Goal: Task Accomplishment & Management: Complete application form

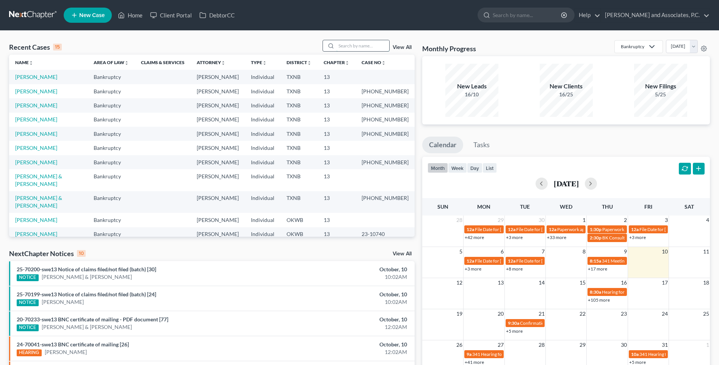
click at [347, 45] on input "search" at bounding box center [362, 45] width 53 height 11
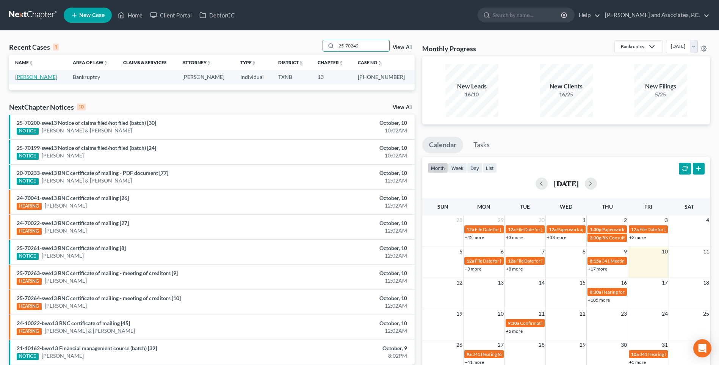
type input "25-70242"
click at [44, 78] on link "[PERSON_NAME]" at bounding box center [36, 77] width 42 height 6
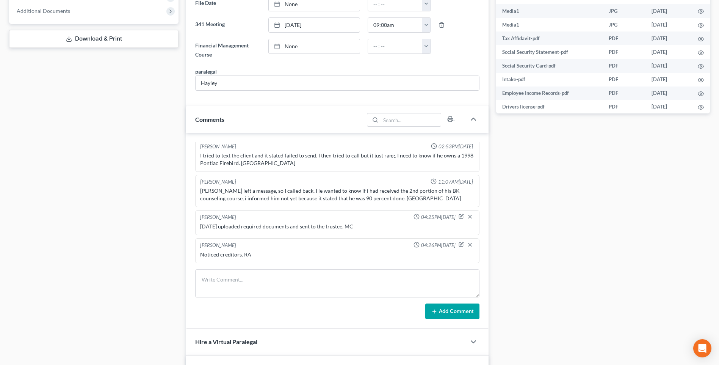
scroll to position [341, 0]
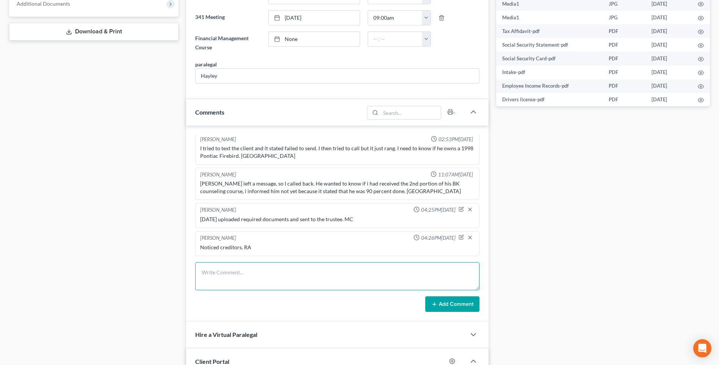
click at [217, 277] on textarea at bounding box center [337, 276] width 284 height 28
type textarea "Set up file and mailed copy of petition to the client. RA"
click at [461, 305] on button "Add Comment" at bounding box center [452, 304] width 54 height 16
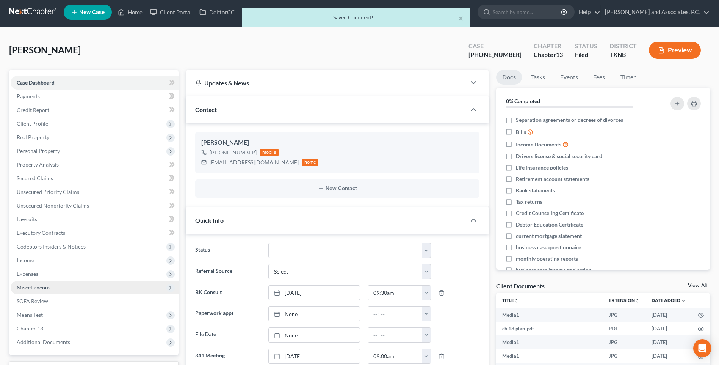
scroll to position [0, 0]
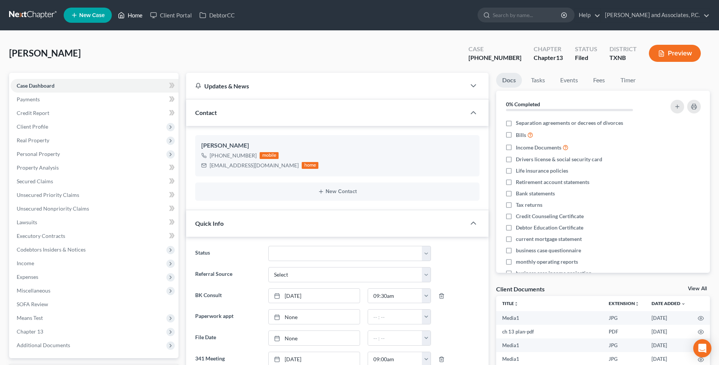
click at [135, 18] on link "Home" at bounding box center [130, 15] width 32 height 14
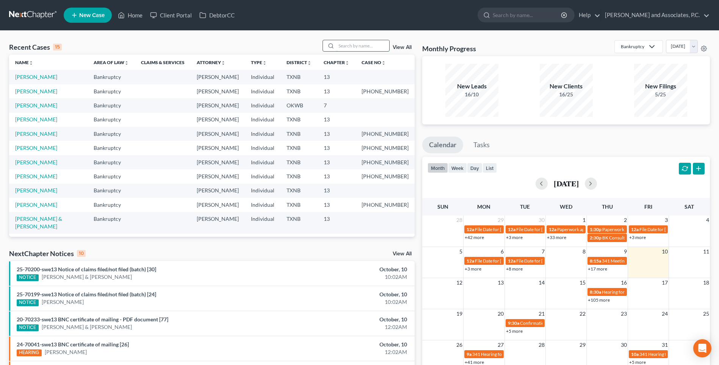
click at [345, 47] on input "search" at bounding box center [362, 45] width 53 height 11
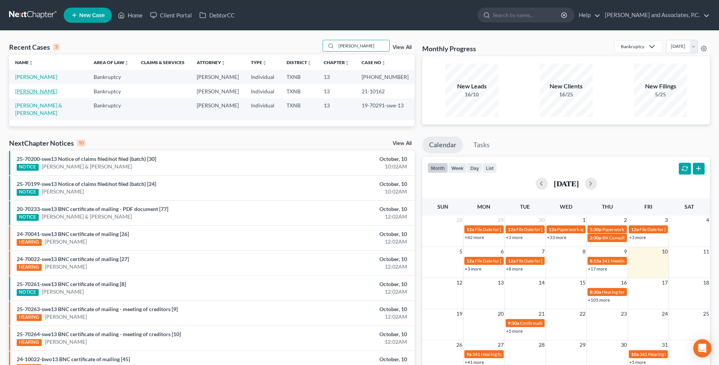
type input "[PERSON_NAME]"
click at [37, 92] on link "[PERSON_NAME]" at bounding box center [36, 91] width 42 height 6
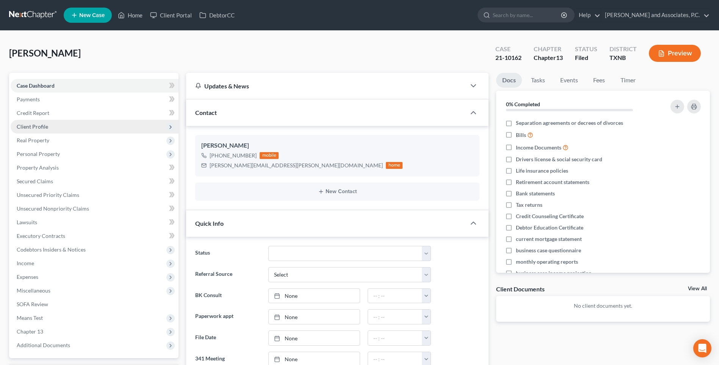
click at [39, 129] on span "Client Profile" at bounding box center [32, 126] width 31 height 6
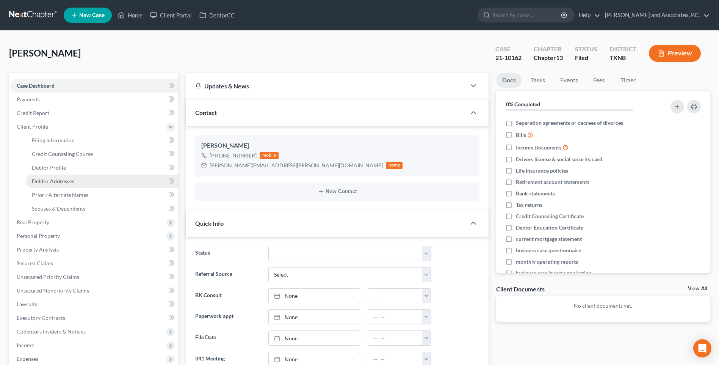
click at [60, 183] on span "Debtor Addresses" at bounding box center [53, 181] width 42 height 6
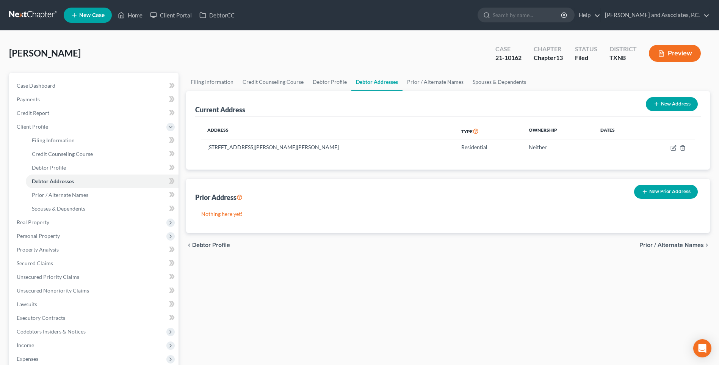
click at [662, 103] on button "New Address" at bounding box center [672, 104] width 52 height 14
select select "0"
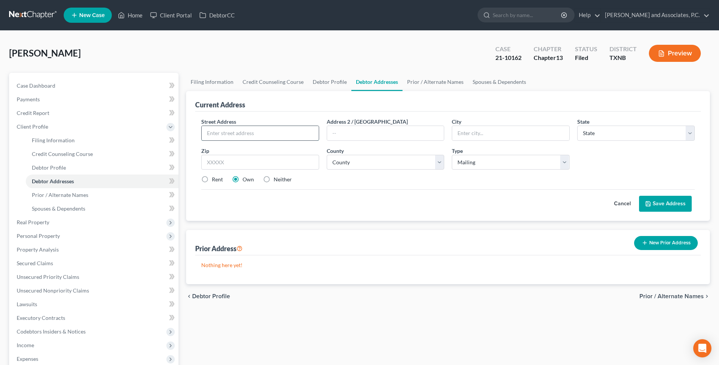
click at [246, 132] on input "text" at bounding box center [260, 133] width 117 height 14
click at [339, 135] on input "text" at bounding box center [385, 133] width 117 height 14
type input "PO Box 253"
type input "e"
type input "[GEOGRAPHIC_DATA],"
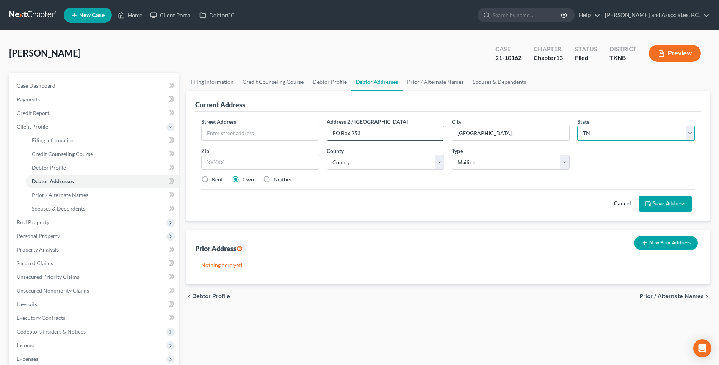
select select "45"
type input "79535"
click at [661, 207] on button "Save Address" at bounding box center [665, 204] width 53 height 16
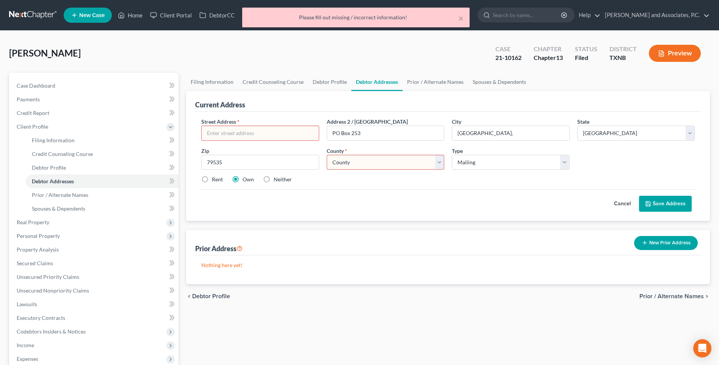
type input "Maryneal"
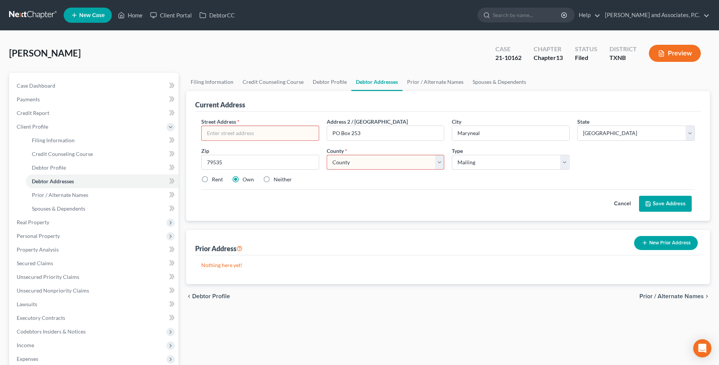
click at [625, 202] on button "Cancel" at bounding box center [622, 203] width 33 height 15
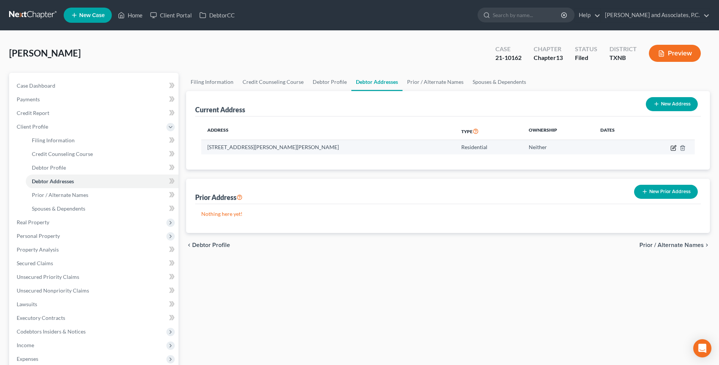
click at [674, 149] on icon "button" at bounding box center [674, 148] width 6 height 6
select select "45"
select select "167"
select select "0"
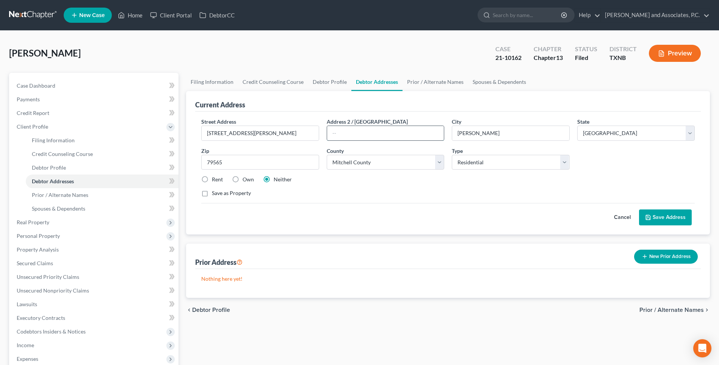
click at [348, 134] on input "text" at bounding box center [385, 133] width 117 height 14
type input "PO Box 253"
click at [666, 218] on button "Save Address" at bounding box center [665, 217] width 53 height 16
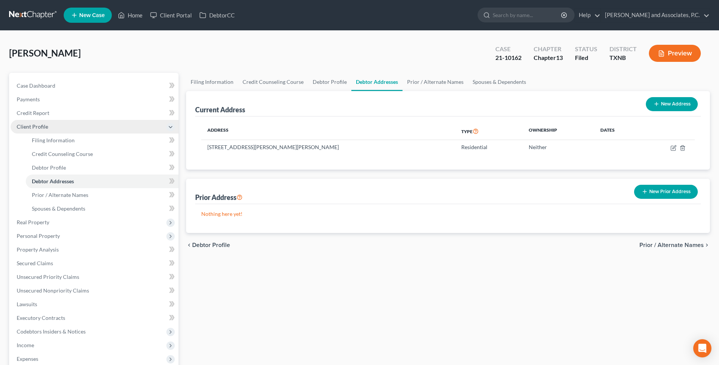
click at [28, 124] on span "Client Profile" at bounding box center [32, 126] width 31 height 6
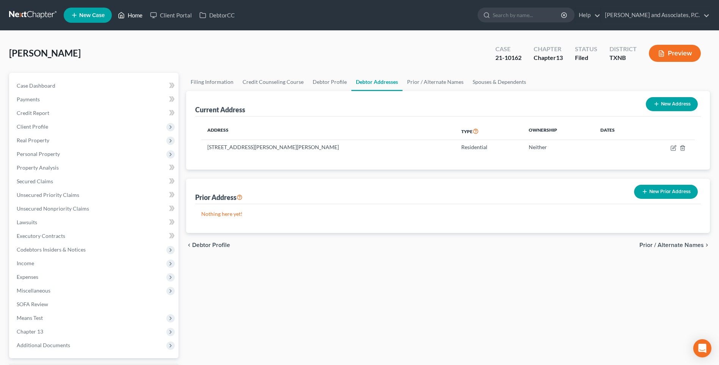
click at [134, 17] on link "Home" at bounding box center [130, 15] width 32 height 14
